Goal: Go to known website: Access a specific website the user already knows

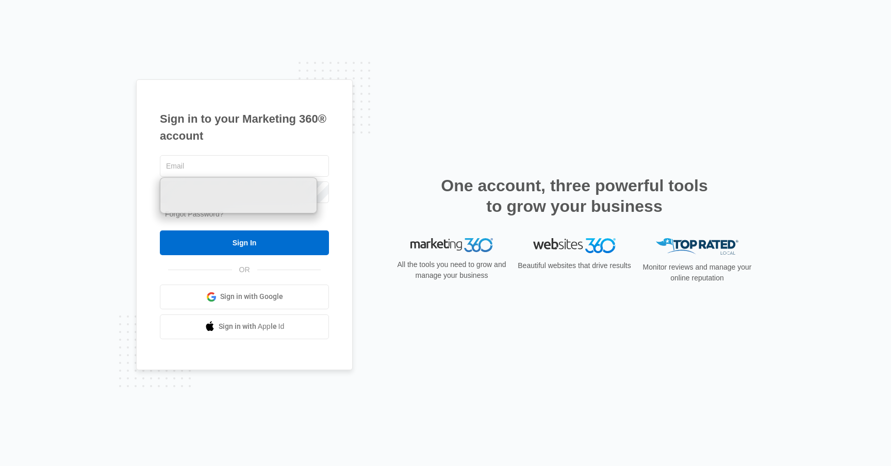
click at [306, 296] on link "Sign in with Google" at bounding box center [244, 297] width 169 height 25
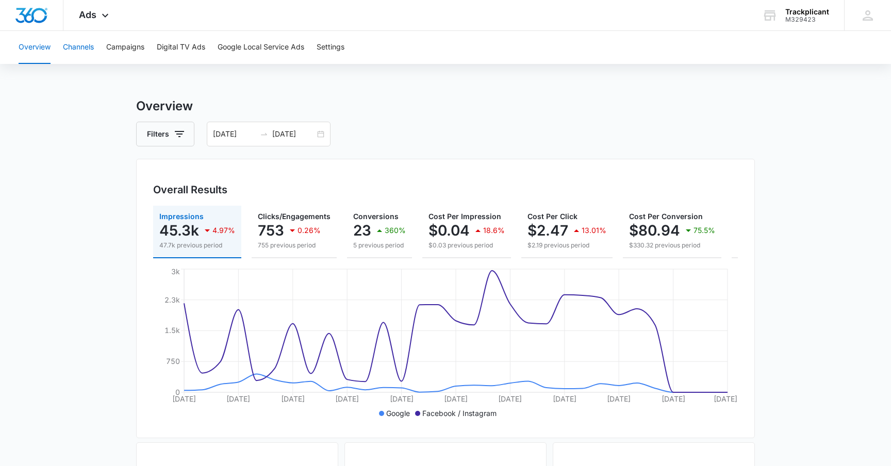
click at [88, 50] on button "Channels" at bounding box center [78, 47] width 31 height 33
